Goal: Information Seeking & Learning: Learn about a topic

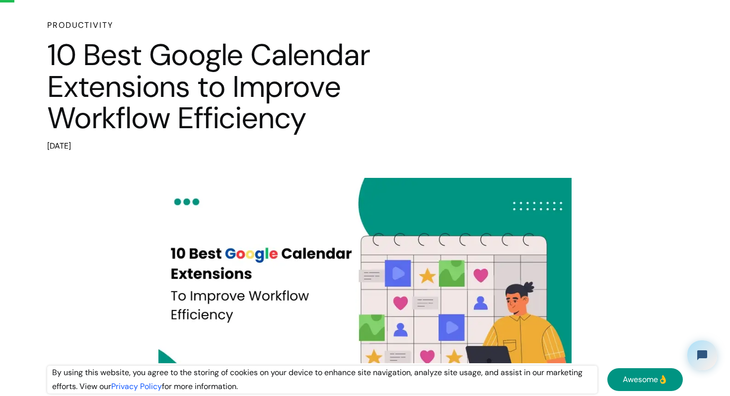
scroll to position [58, 0]
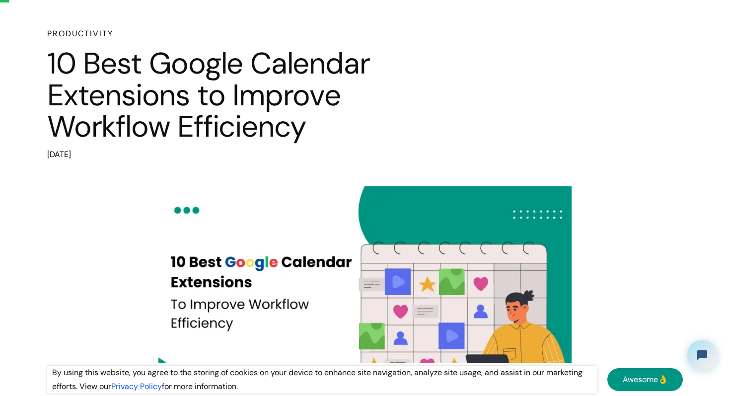
click at [112, 67] on h1 "10 Best Google Calendar Extensions to Improve Workflow Efficiency" at bounding box center [255, 95] width 417 height 95
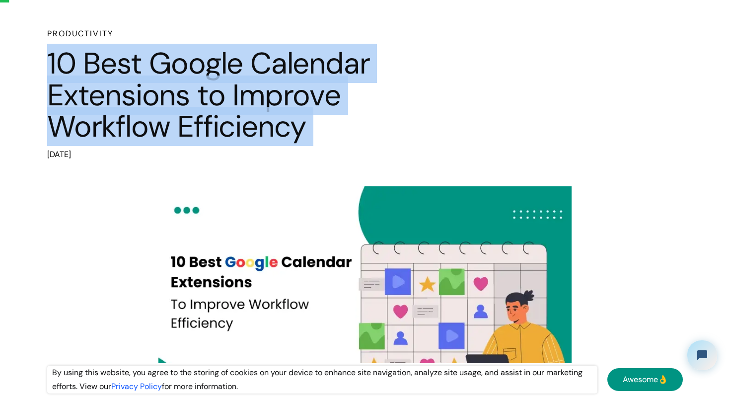
click at [112, 67] on h1 "10 Best Google Calendar Extensions to Improve Workflow Efficiency" at bounding box center [255, 95] width 417 height 95
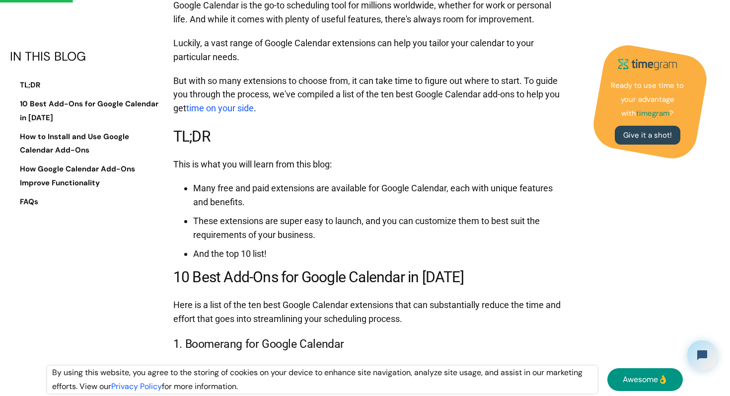
scroll to position [508, 0]
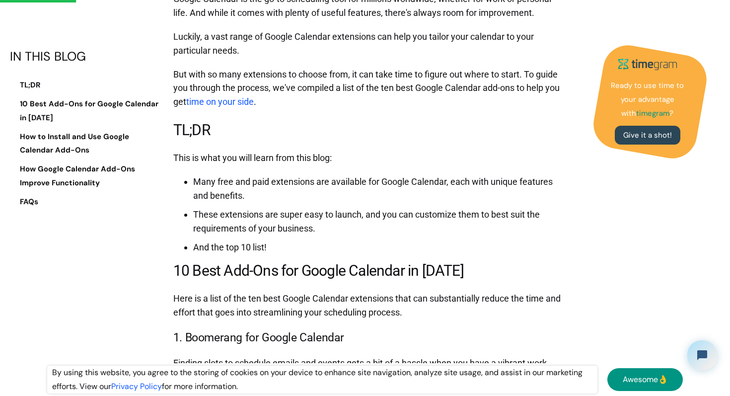
click at [202, 181] on li "Many free and paid extensions are available for Google Calendar, each with uniq…" at bounding box center [377, 189] width 369 height 28
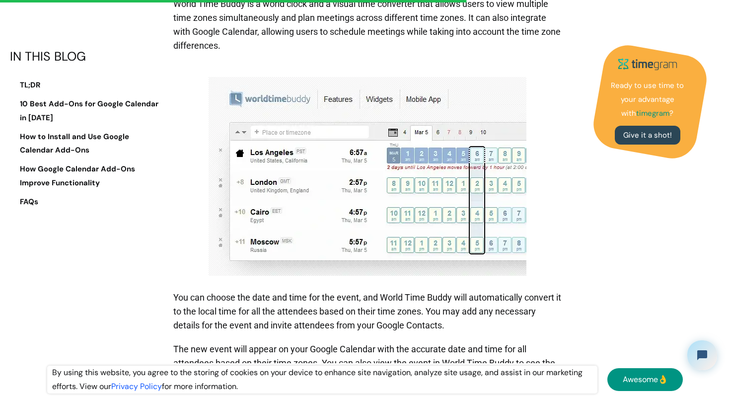
scroll to position [3815, 0]
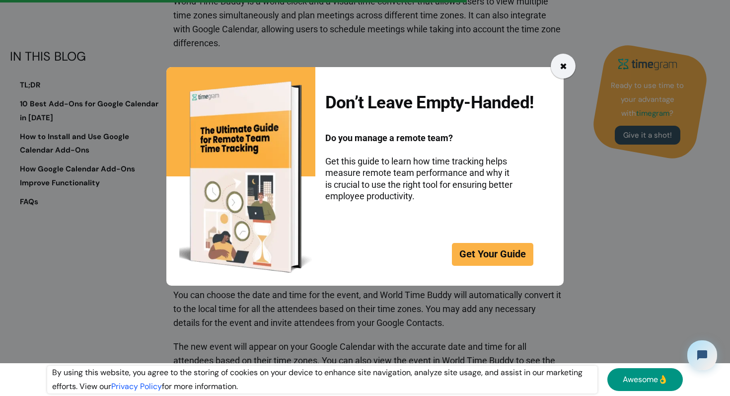
click at [569, 66] on div "✖" at bounding box center [563, 66] width 25 height 25
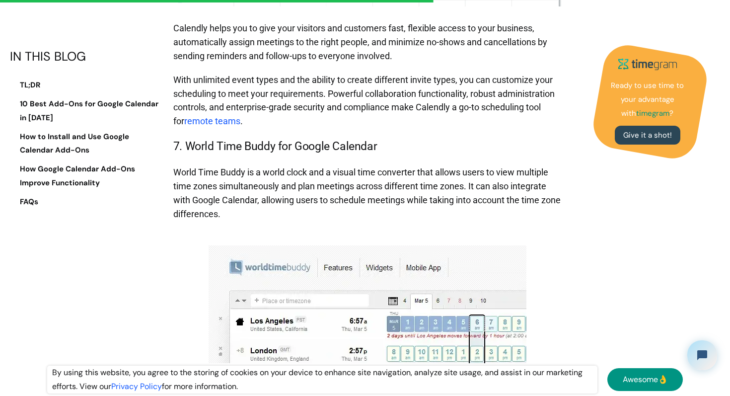
scroll to position [3639, 0]
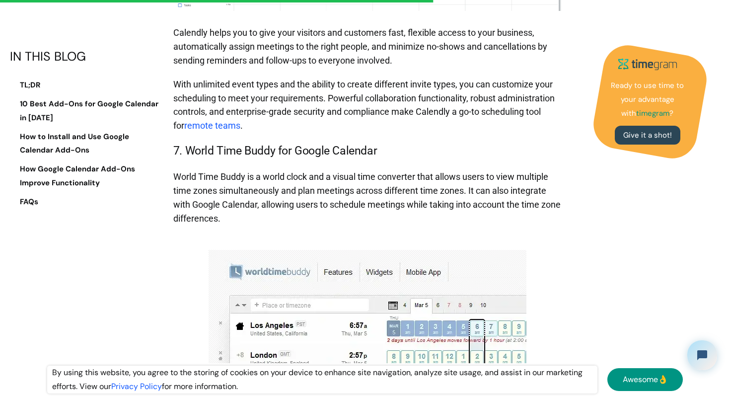
click at [192, 160] on h3 "7. World Time Buddy for Google Calendar" at bounding box center [367, 151] width 389 height 17
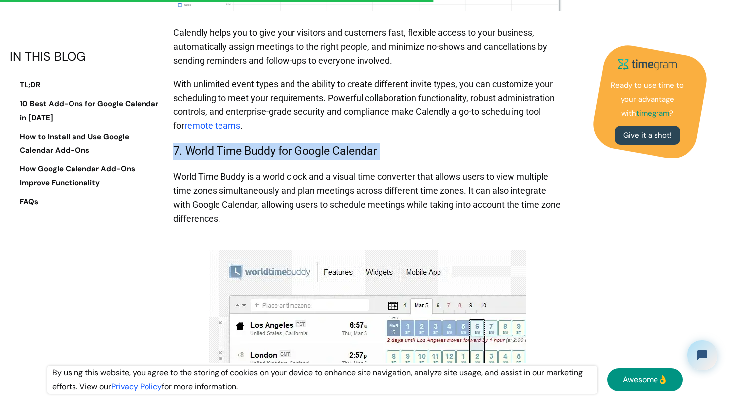
click at [192, 160] on h3 "7. World Time Buddy for Google Calendar" at bounding box center [367, 151] width 389 height 17
